Goal: Complete application form

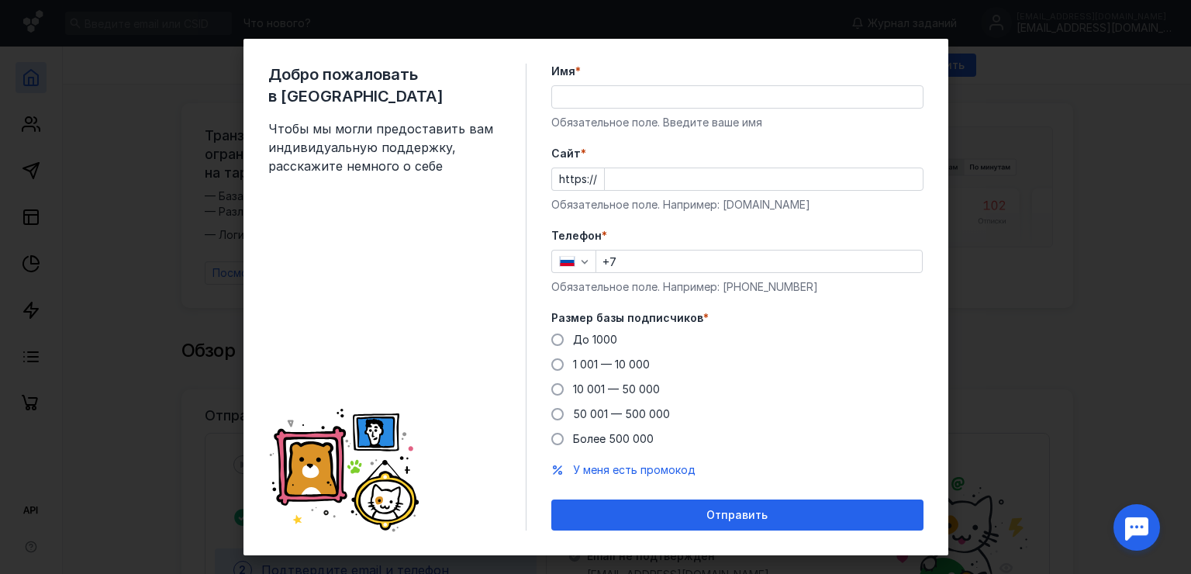
click at [625, 94] on input "Имя *" at bounding box center [737, 97] width 371 height 22
type input "[PERSON_NAME]"
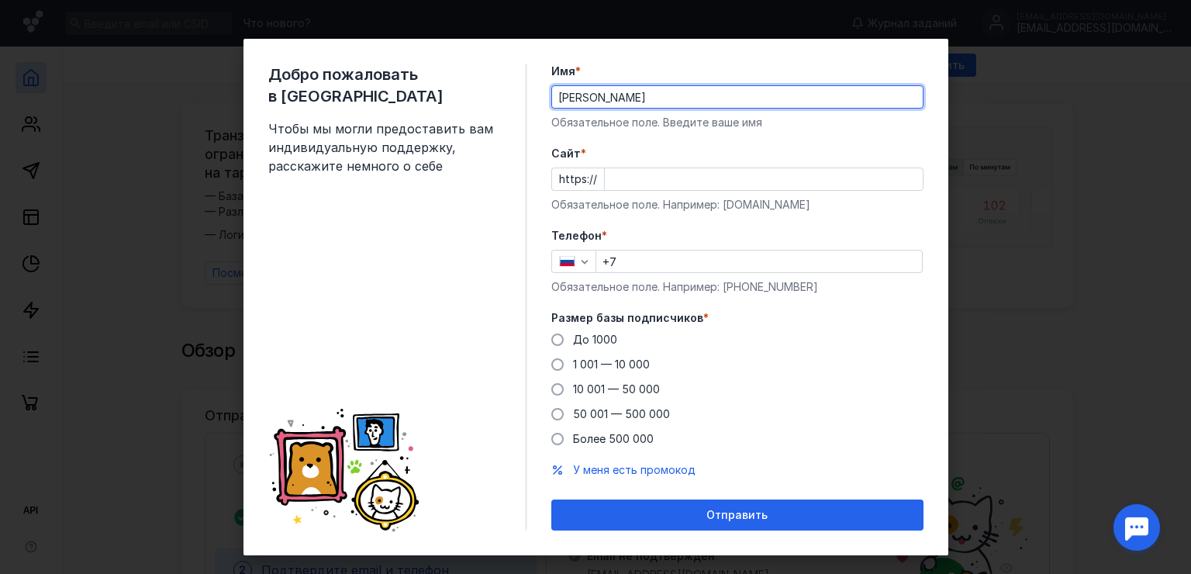
type input "[PHONE_NUMBER]"
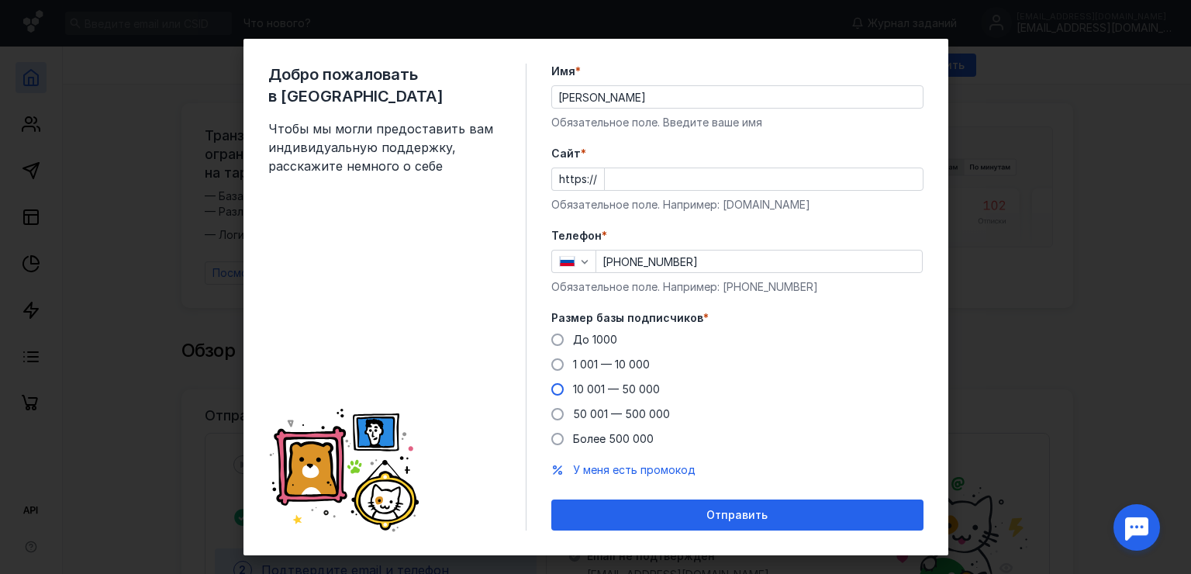
click at [551, 389] on span at bounding box center [557, 389] width 12 height 12
click at [0, 0] on input "10 001 — 50 000" at bounding box center [0, 0] width 0 height 0
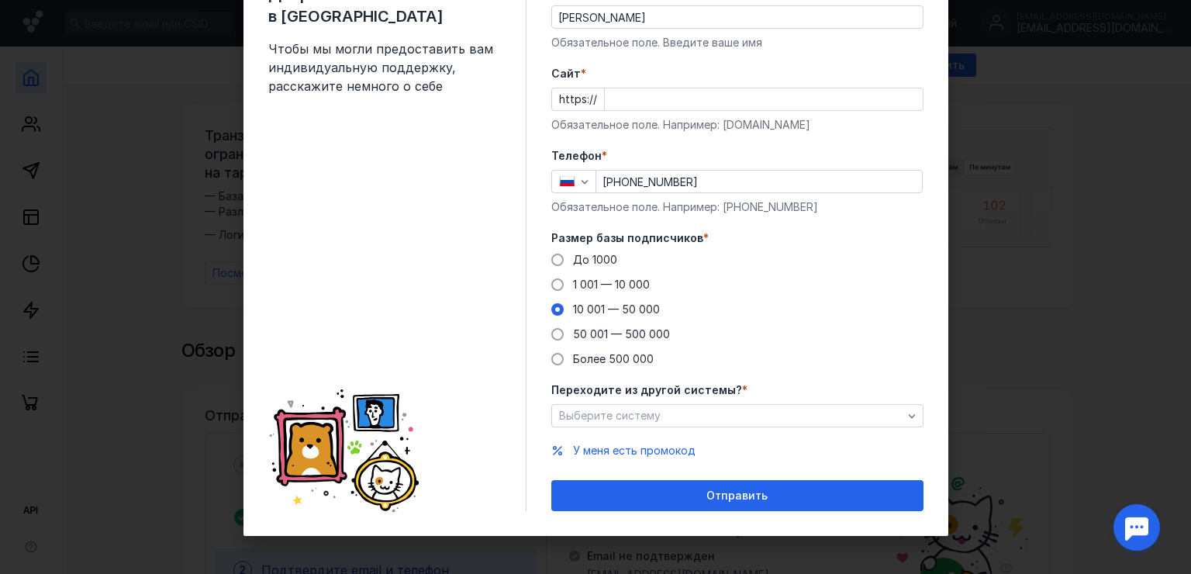
scroll to position [81, 0]
click at [554, 304] on span at bounding box center [557, 308] width 12 height 12
click at [0, 0] on input "10 001 — 50 000" at bounding box center [0, 0] width 0 height 0
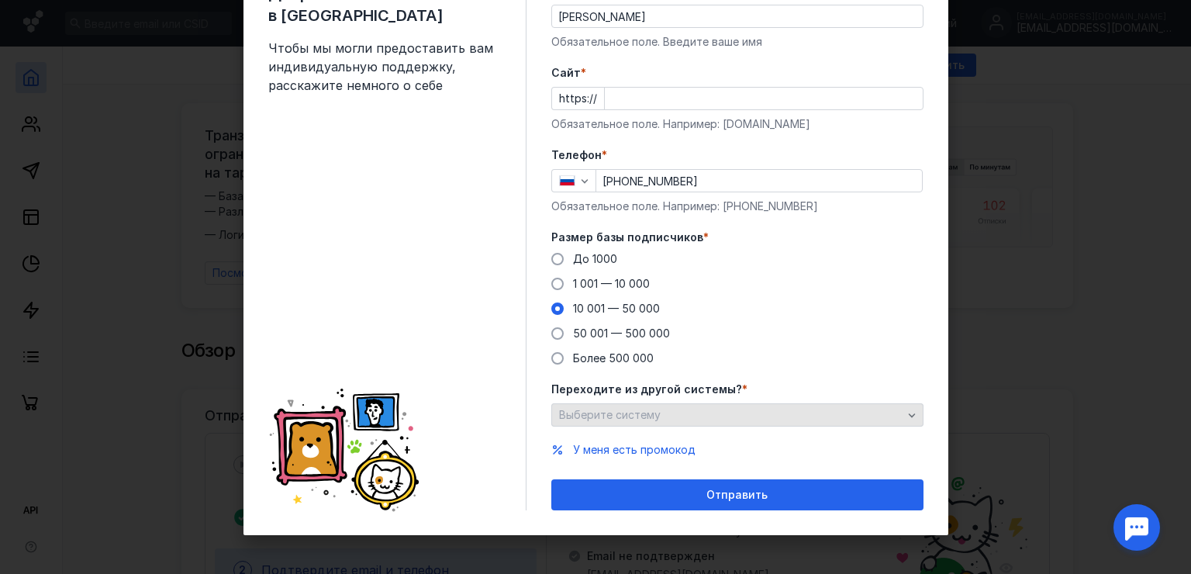
click at [757, 412] on div "Выберите систему" at bounding box center [730, 415] width 351 height 13
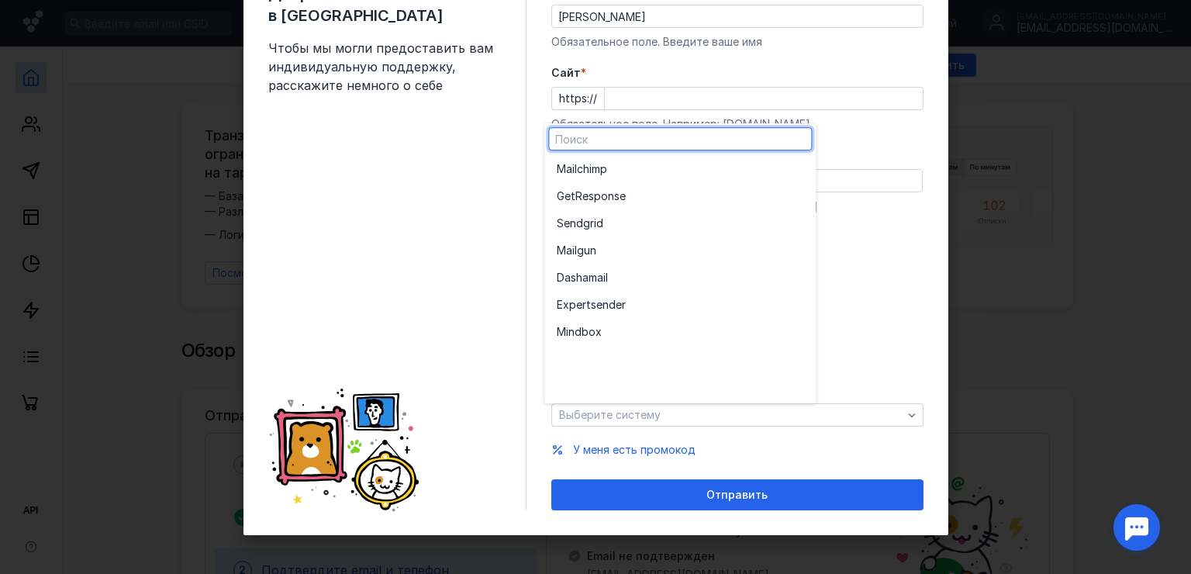
scroll to position [0, 0]
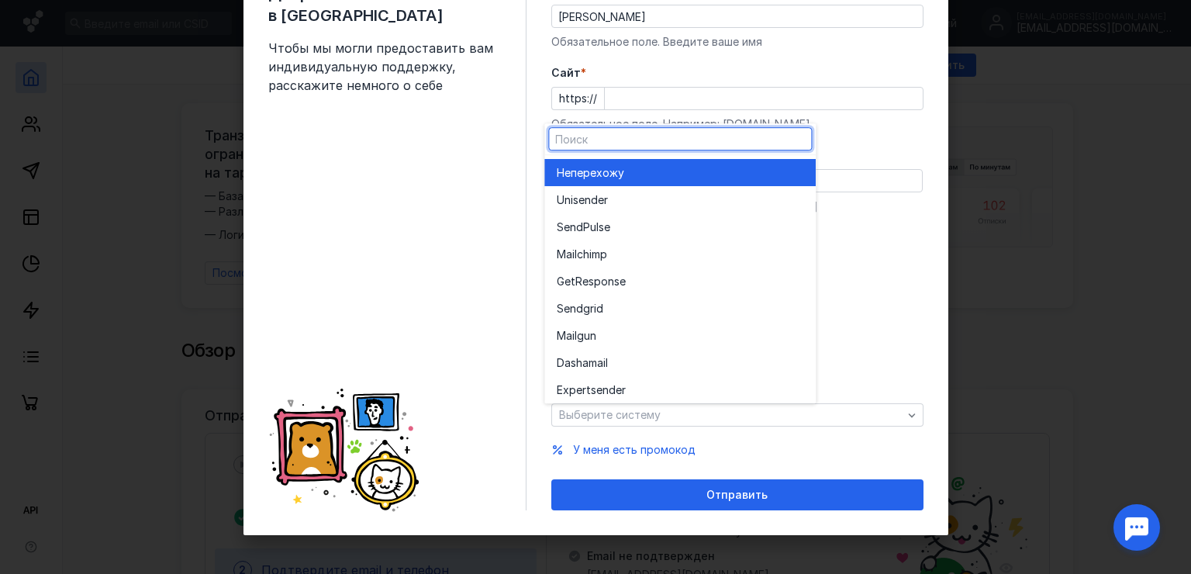
click at [660, 184] on div "Не перехожу" at bounding box center [680, 172] width 247 height 27
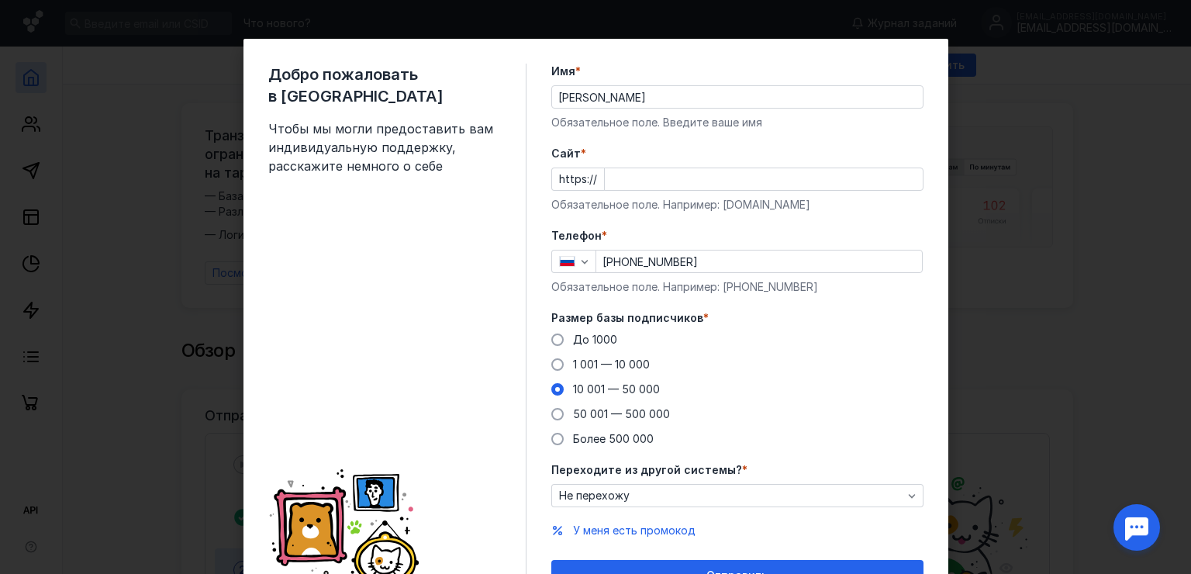
click at [544, 357] on div "Добро пожаловать в Sendsay Чтобы мы могли предоставить вам индивидуальную подде…" at bounding box center [595, 327] width 705 height 577
click at [551, 358] on label "1 001 — 10 000" at bounding box center [600, 365] width 98 height 16
click at [0, 0] on input "1 001 — 10 000" at bounding box center [0, 0] width 0 height 0
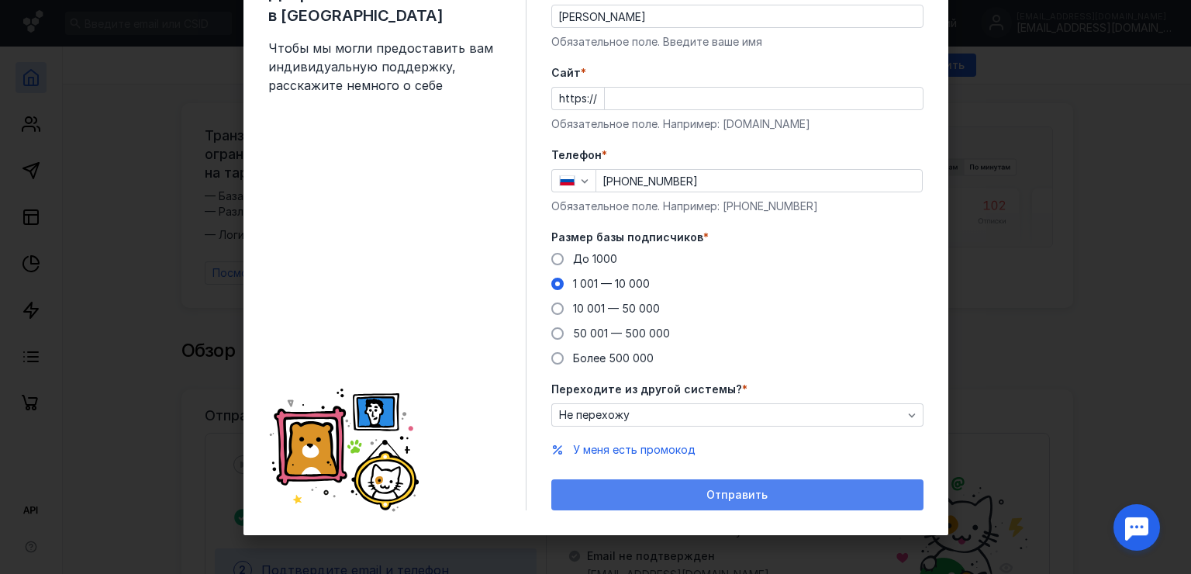
click at [750, 501] on div "Отправить" at bounding box center [737, 494] width 372 height 31
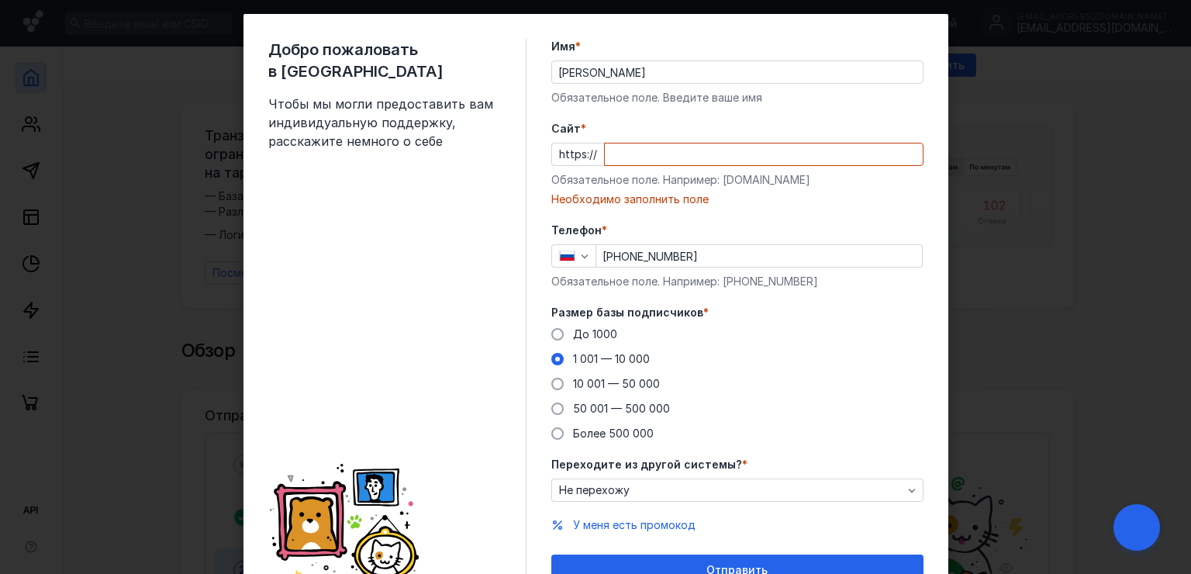
scroll to position [0, 0]
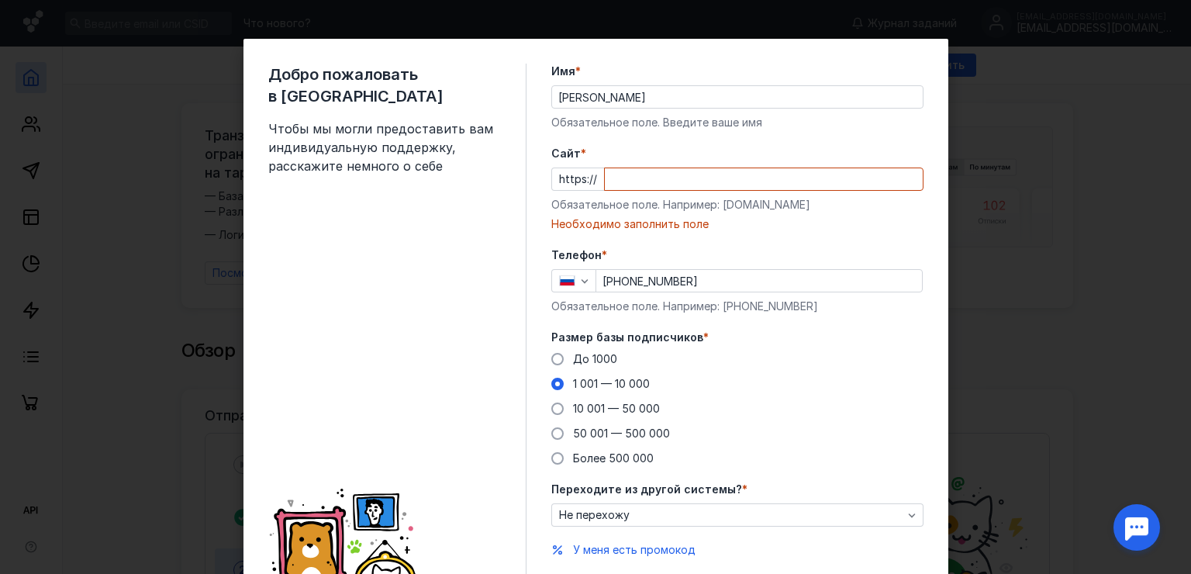
click at [659, 177] on input "Cайт *" at bounding box center [764, 179] width 318 height 22
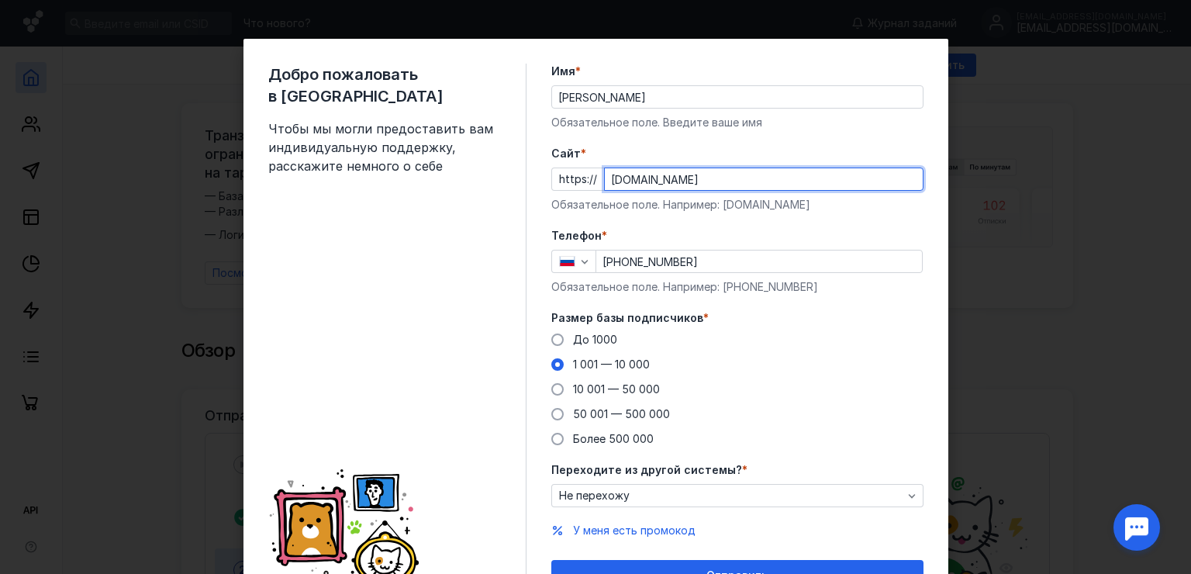
click at [640, 174] on input "[DOMAIN_NAME]" at bounding box center [764, 179] width 318 height 22
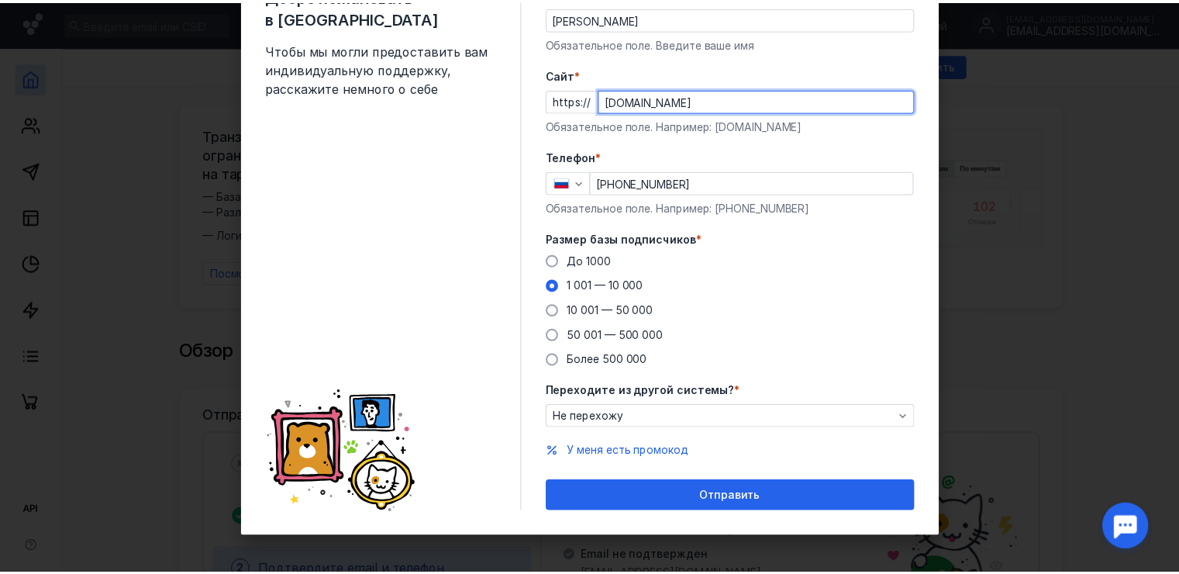
scroll to position [81, 0]
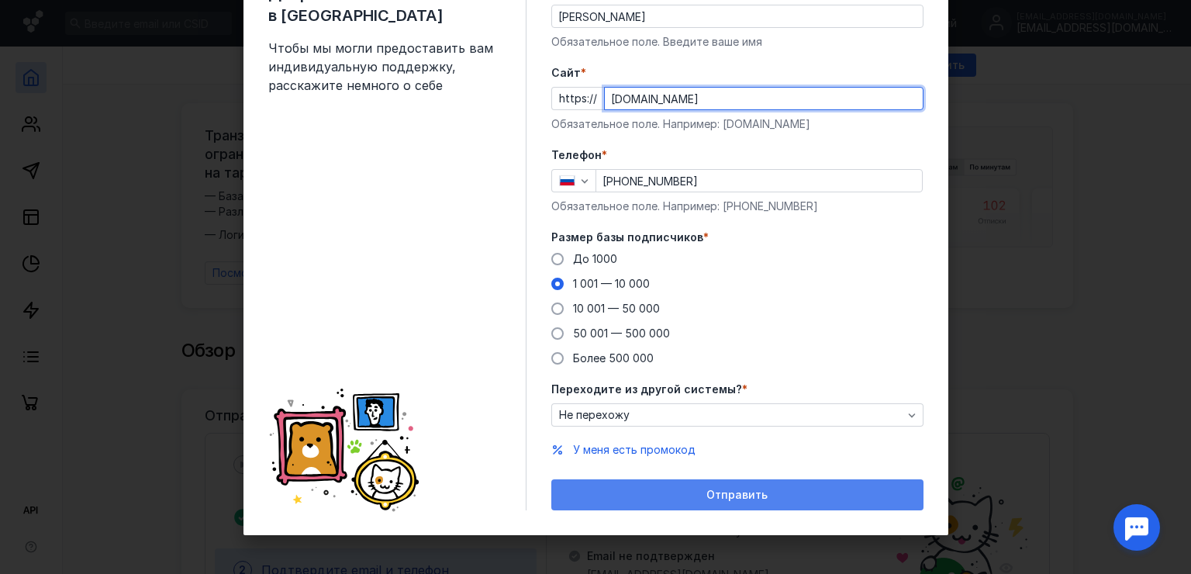
type input "[DOMAIN_NAME]"
click at [723, 497] on span "Отправить" at bounding box center [736, 494] width 61 height 13
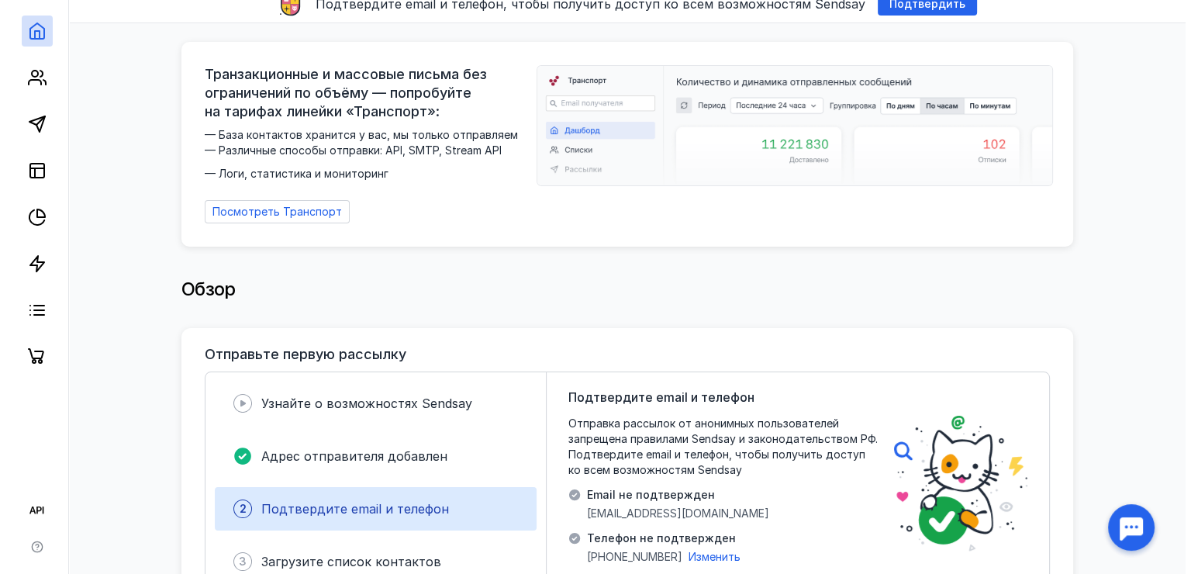
scroll to position [155, 0]
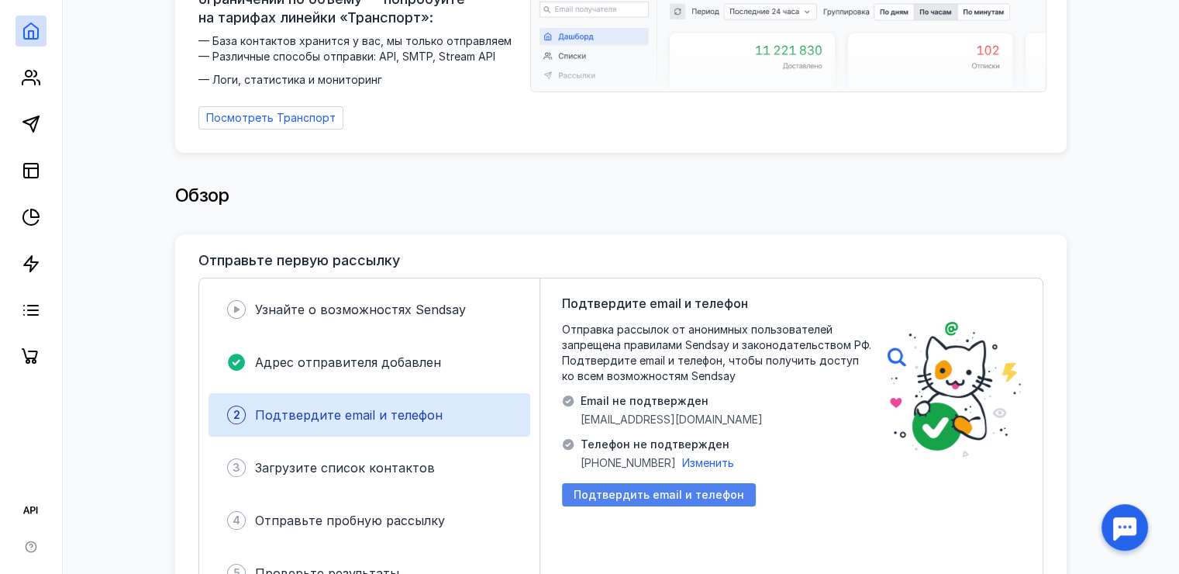
click at [607, 488] on span "Подтвердить email и телефон" at bounding box center [659, 494] width 171 height 13
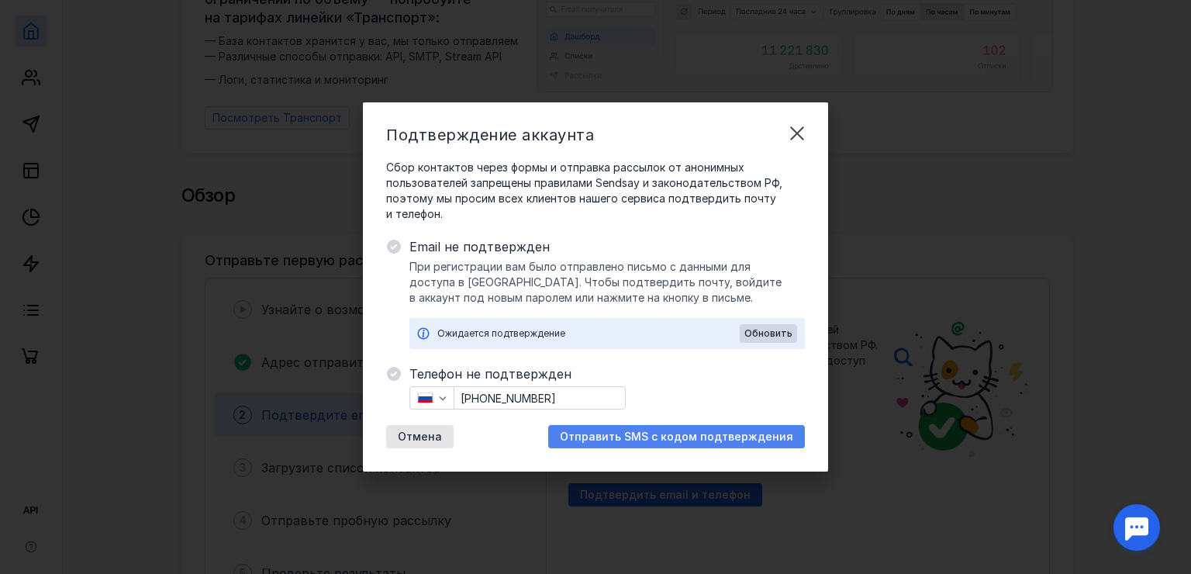
click at [635, 440] on span "Отправить SMS с кодом подтверждения" at bounding box center [676, 436] width 233 height 13
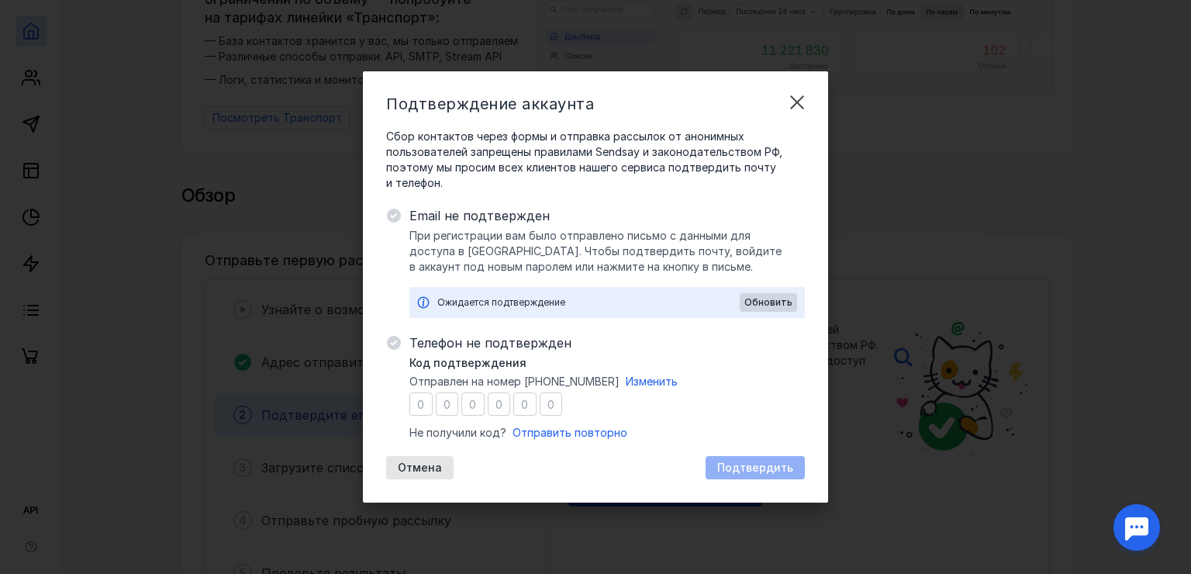
type input "0"
type input "8"
type input "0"
type input "4"
type input "5"
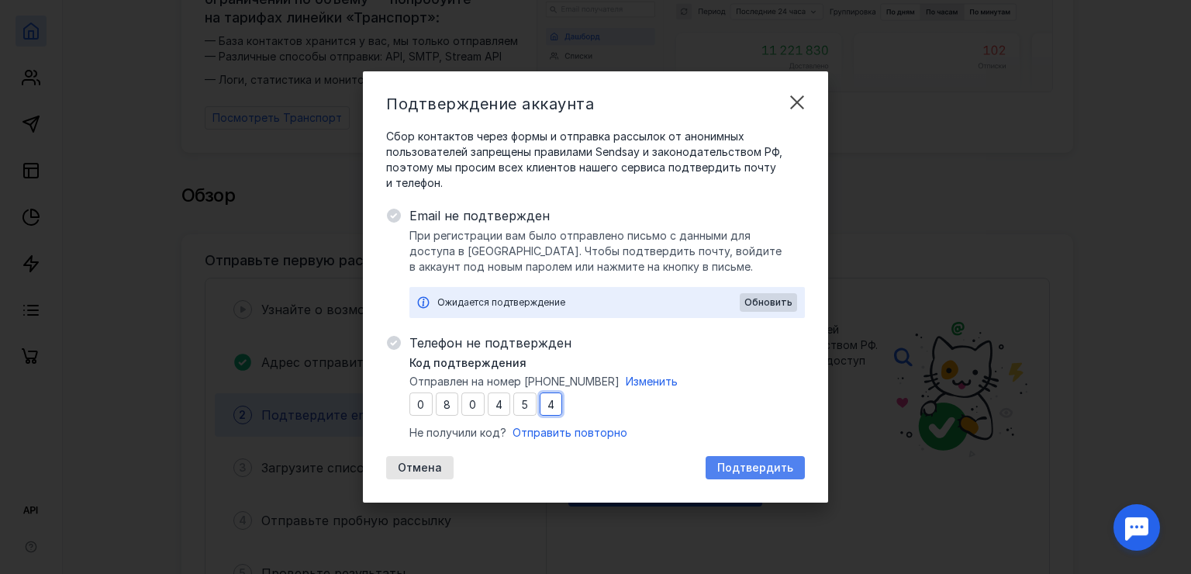
type input "4"
click at [763, 474] on span "Подтвердить" at bounding box center [755, 467] width 76 height 13
